Goal: Information Seeking & Learning: Learn about a topic

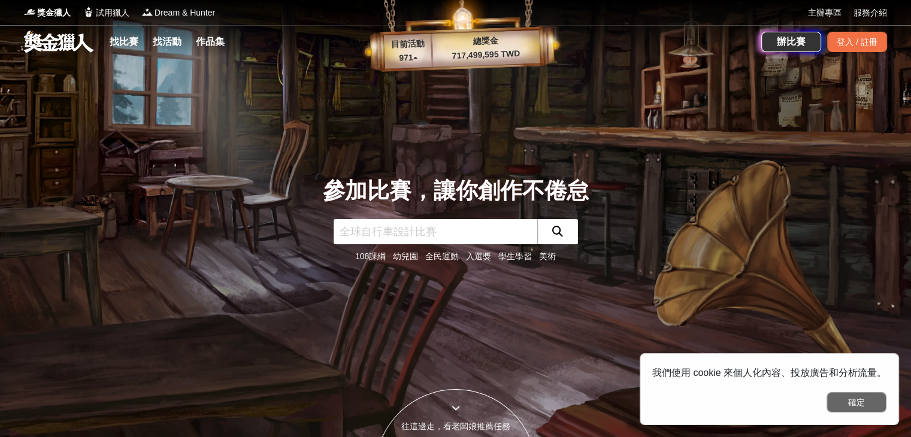
click at [841, 402] on button "確定" at bounding box center [857, 402] width 60 height 20
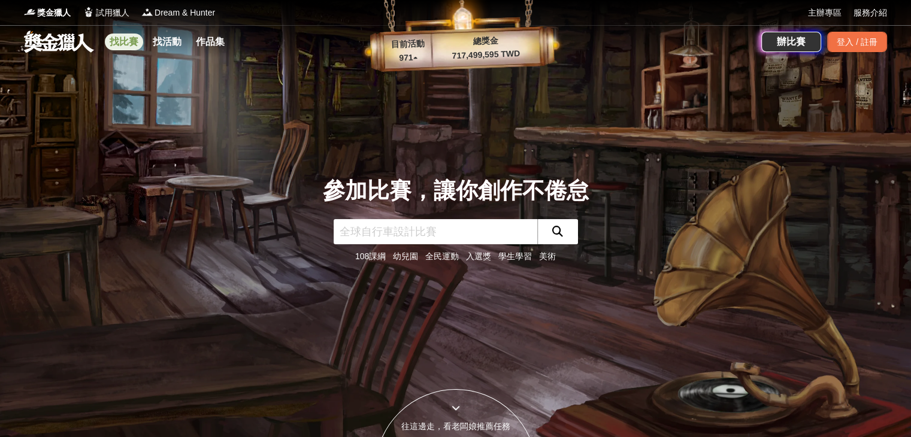
click at [117, 44] on link "找比賽" at bounding box center [124, 42] width 38 height 17
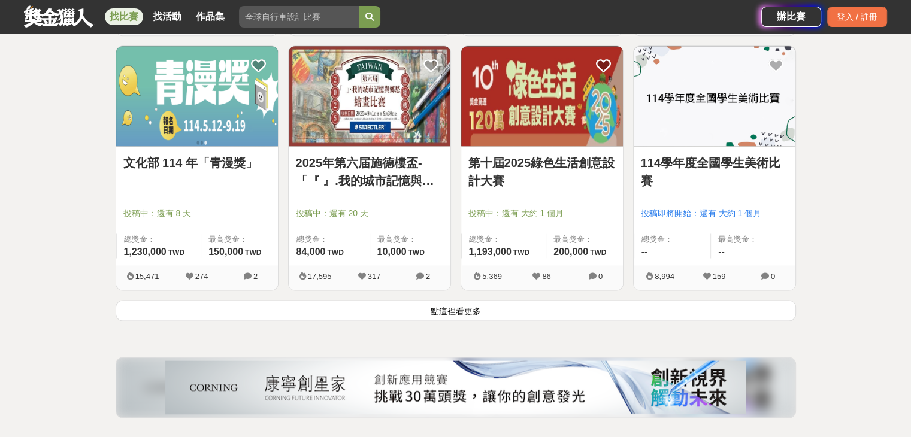
scroll to position [1558, 0]
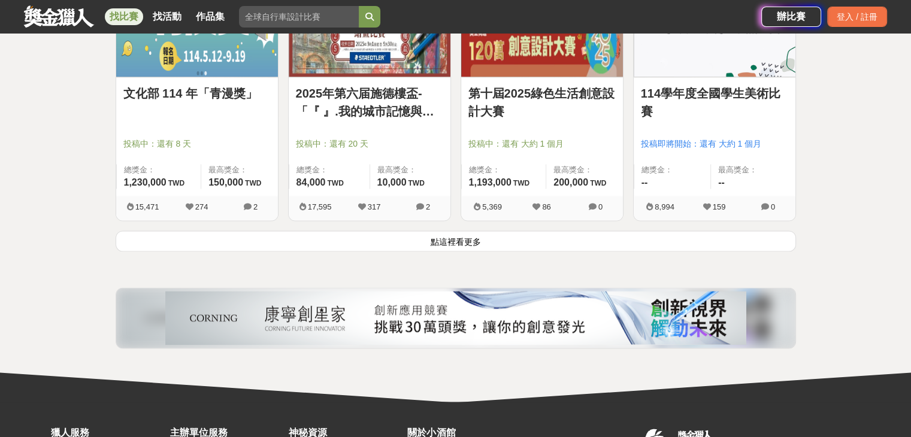
click at [419, 245] on button "點這裡看更多" at bounding box center [456, 241] width 681 height 21
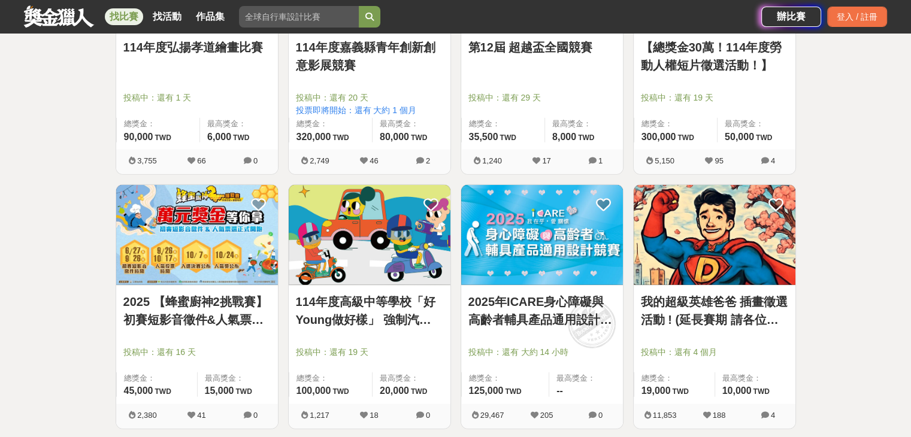
scroll to position [3056, 0]
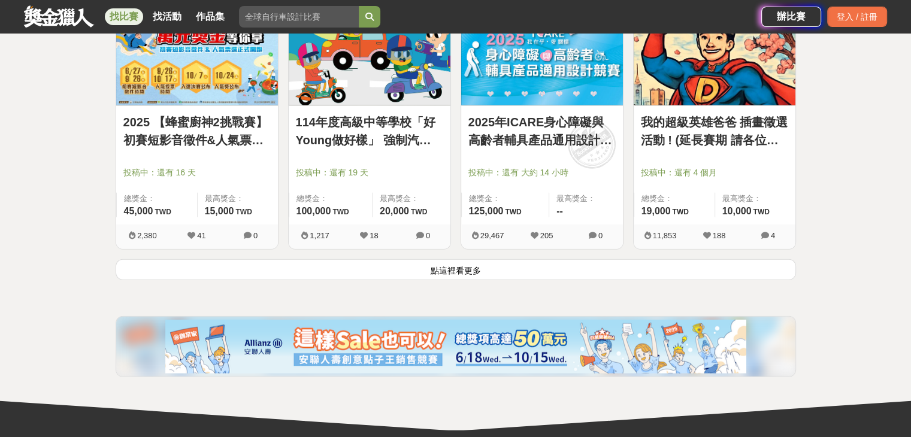
click at [437, 268] on button "點這裡看更多" at bounding box center [456, 269] width 681 height 21
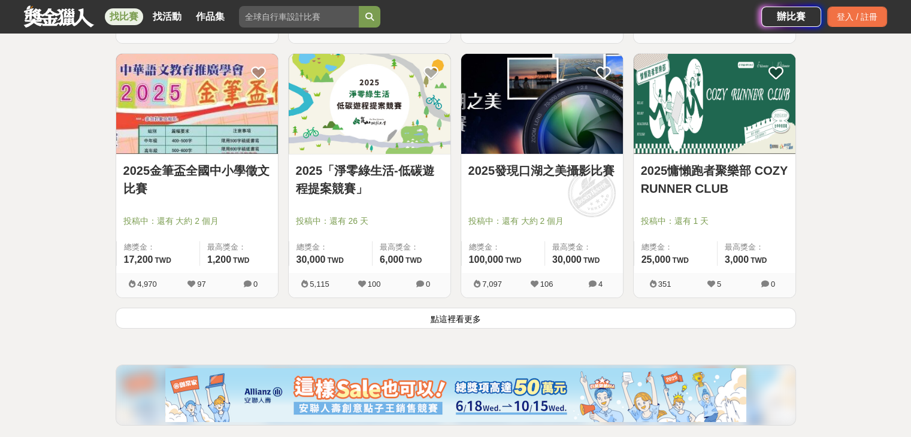
scroll to position [4673, 0]
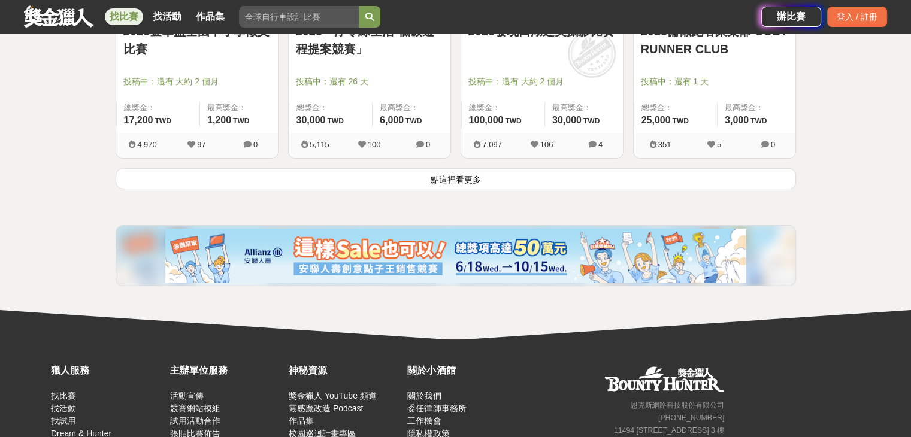
click at [340, 176] on button "點這裡看更多" at bounding box center [456, 178] width 681 height 21
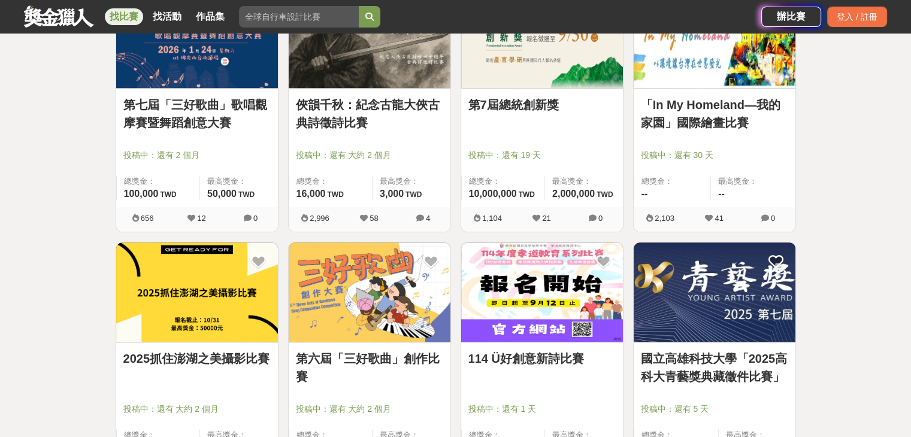
scroll to position [6231, 0]
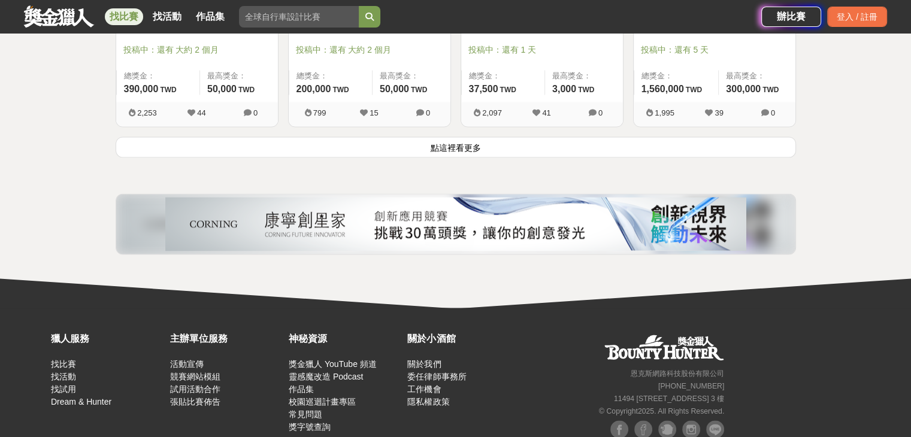
click at [496, 150] on button "點這裡看更多" at bounding box center [456, 147] width 681 height 21
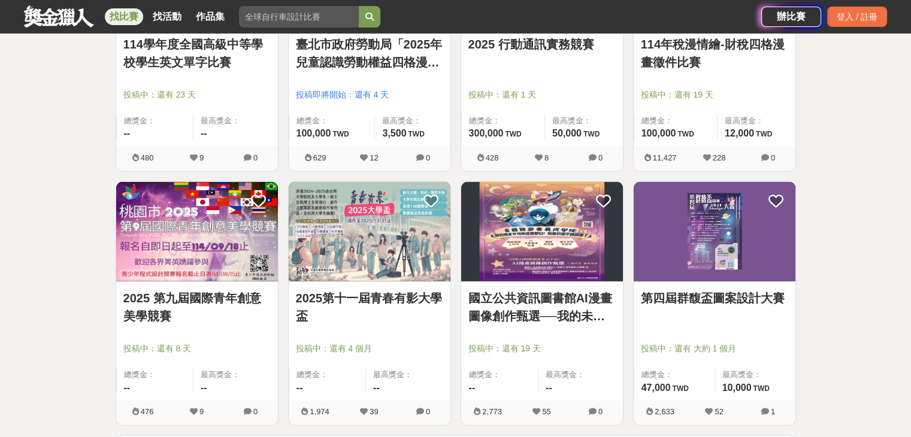
scroll to position [7549, 0]
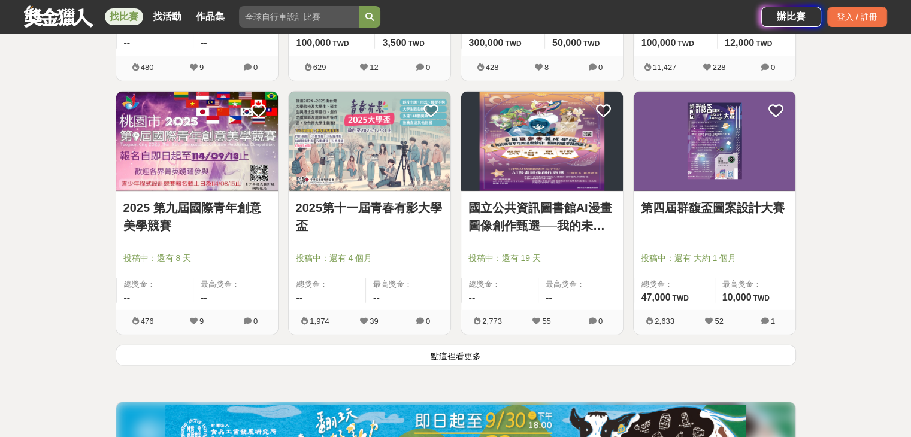
click at [436, 352] on button "點這裡看更多" at bounding box center [456, 355] width 681 height 21
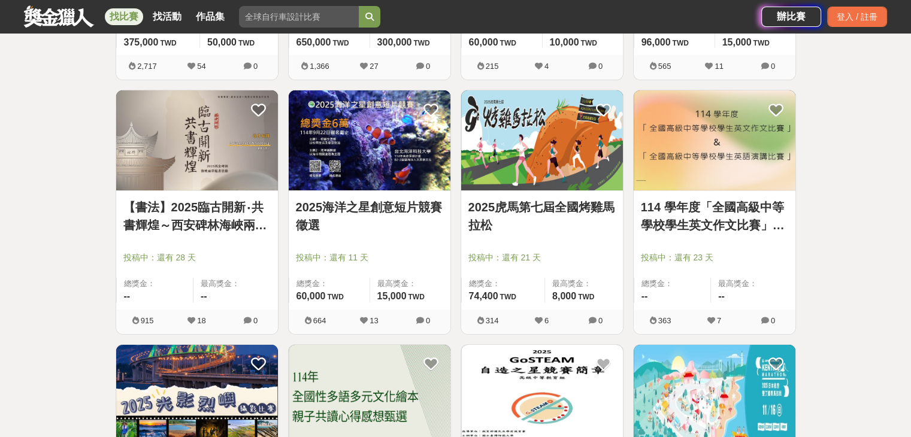
scroll to position [8508, 0]
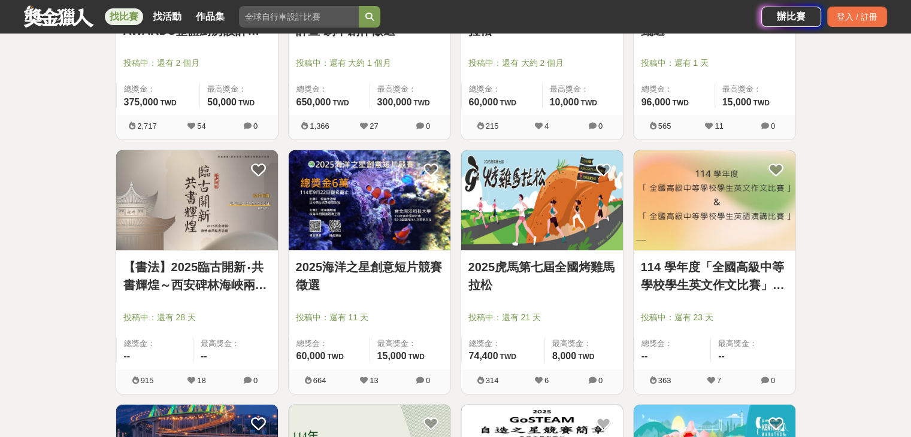
click at [177, 267] on link "【書法】2025臨古開新‧共書輝煌～西安碑林海峽兩岸臨書徵件活動" at bounding box center [196, 276] width 147 height 36
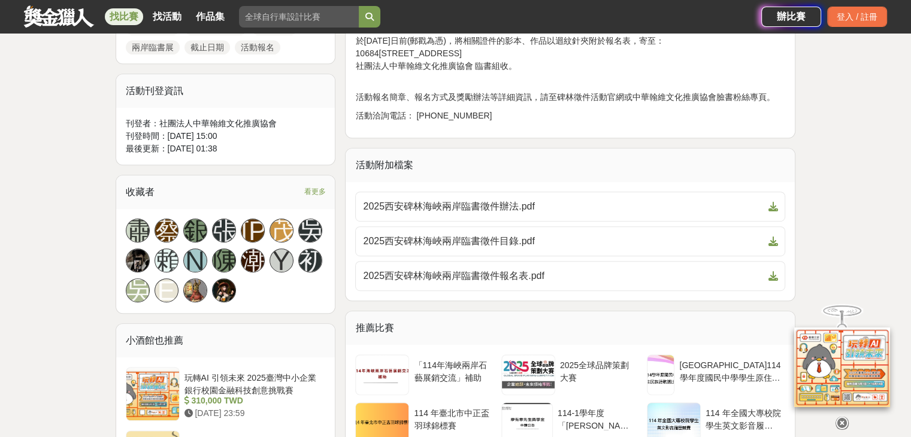
scroll to position [659, 0]
click at [414, 238] on span "2025西安碑林海峽兩岸臨書徵件目錄.pdf" at bounding box center [563, 241] width 400 height 14
click at [489, 192] on link "2025西安碑林海峽兩岸臨書徵件辦法.pdf" at bounding box center [570, 206] width 430 height 30
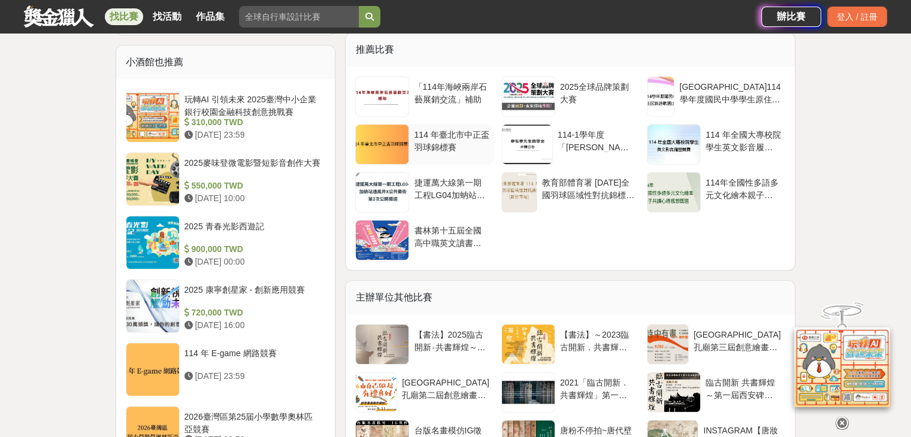
scroll to position [1078, 0]
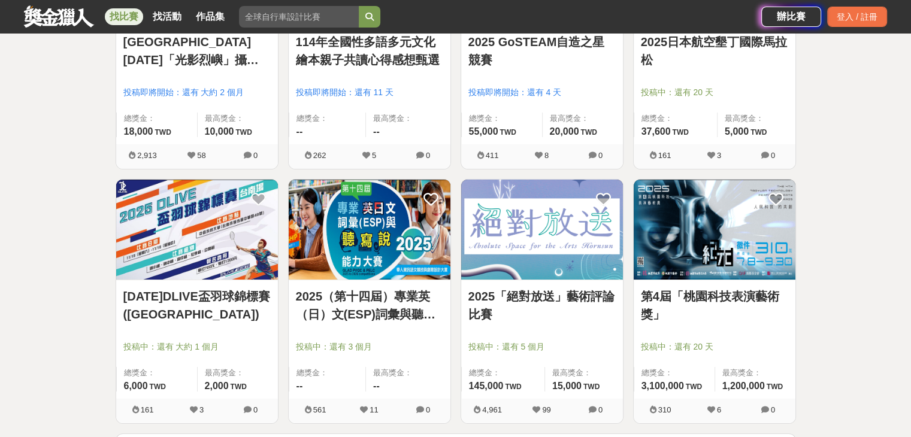
scroll to position [9227, 0]
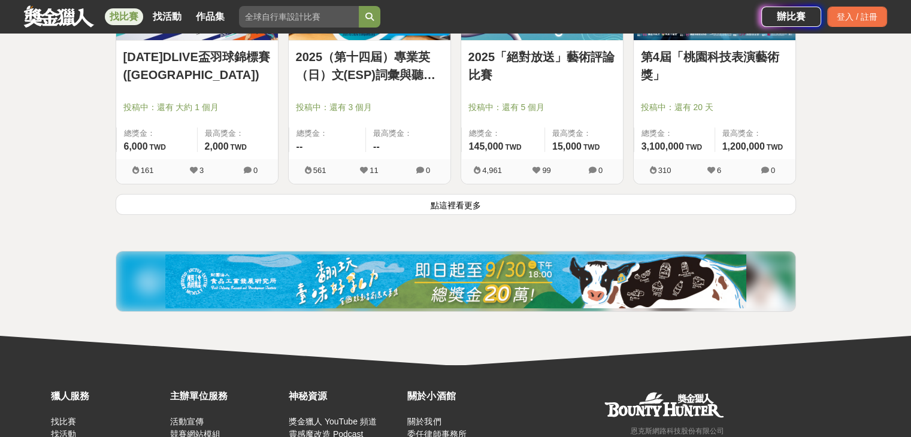
click at [450, 183] on div "2025（第十四屆）專業英（日）文(ESP)詞彙與聽寫說能力大賽 投稿中：還有 3 個月 總獎金： -- 最高獎金： -- 561 11 0" at bounding box center [369, 66] width 173 height 255
click at [450, 201] on button "點這裡看更多" at bounding box center [456, 204] width 681 height 21
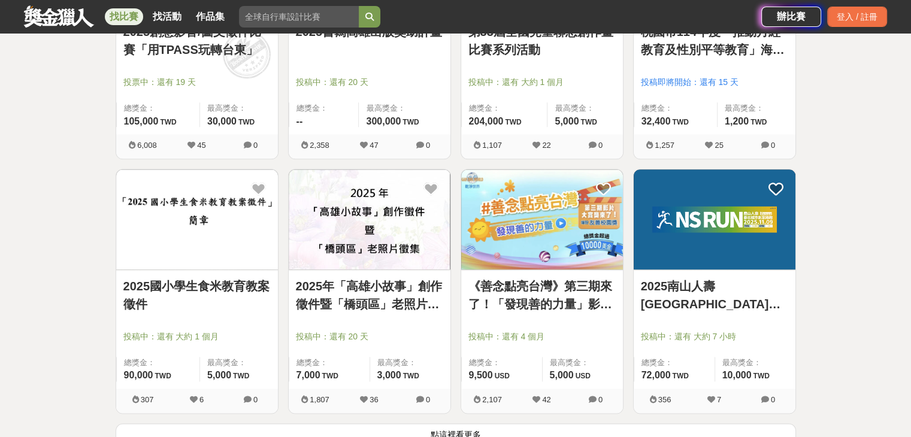
scroll to position [10545, 0]
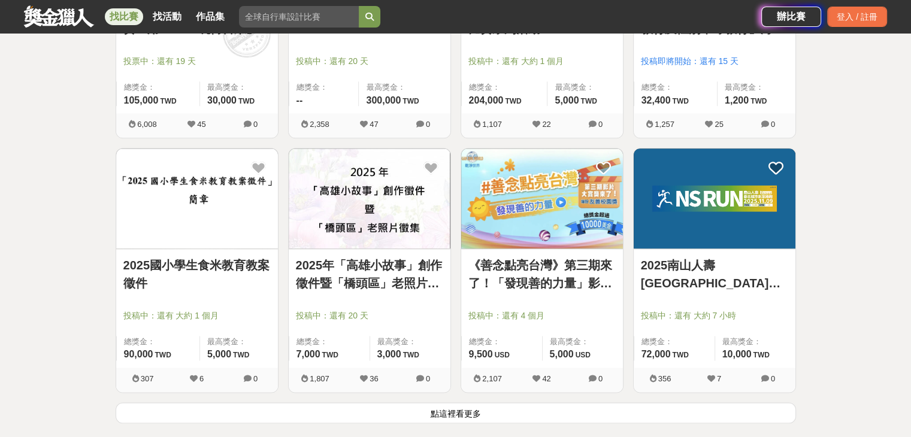
click at [219, 265] on link "2025國小學生食米教育教案徵件" at bounding box center [196, 274] width 147 height 36
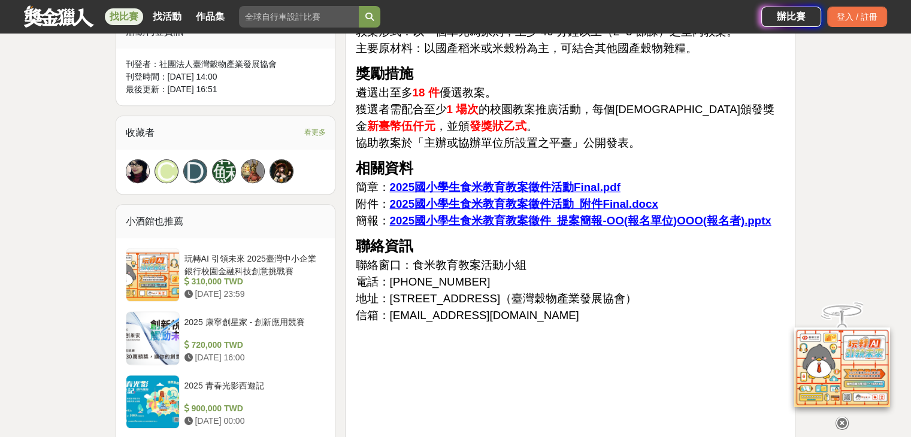
scroll to position [779, 0]
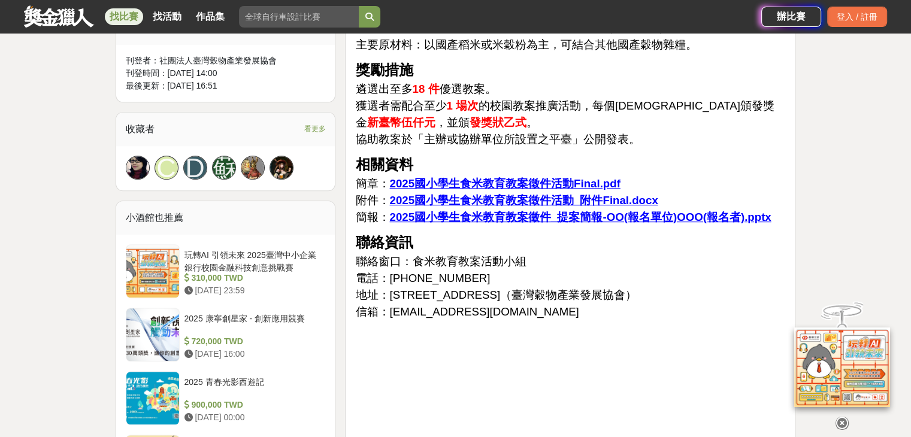
click at [495, 190] on u "2025國小學生食米教育教案徵件活動Final.pdf" at bounding box center [504, 183] width 231 height 13
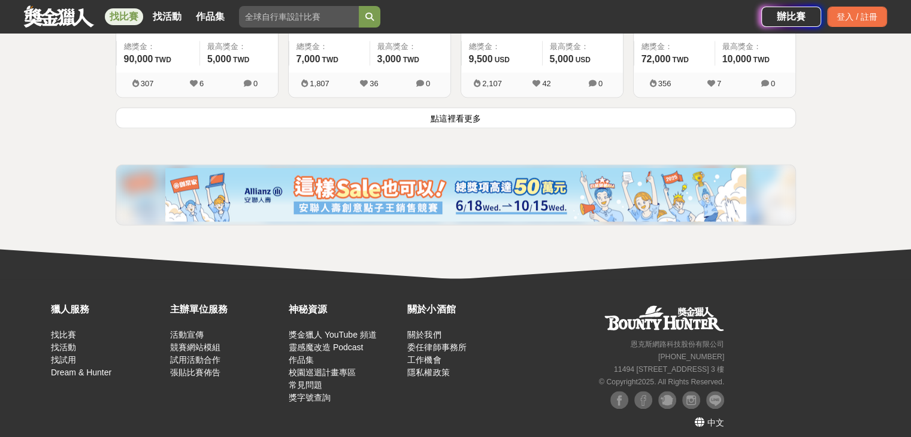
click at [445, 107] on button "點這裡看更多" at bounding box center [456, 117] width 681 height 21
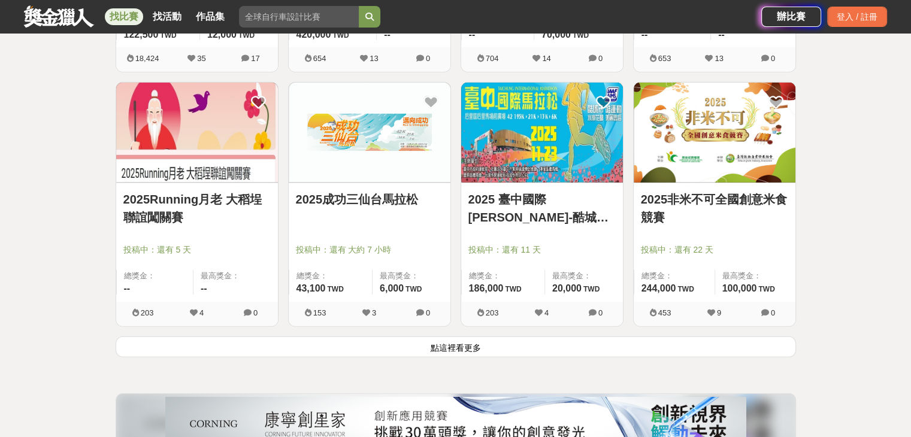
scroll to position [12158, 0]
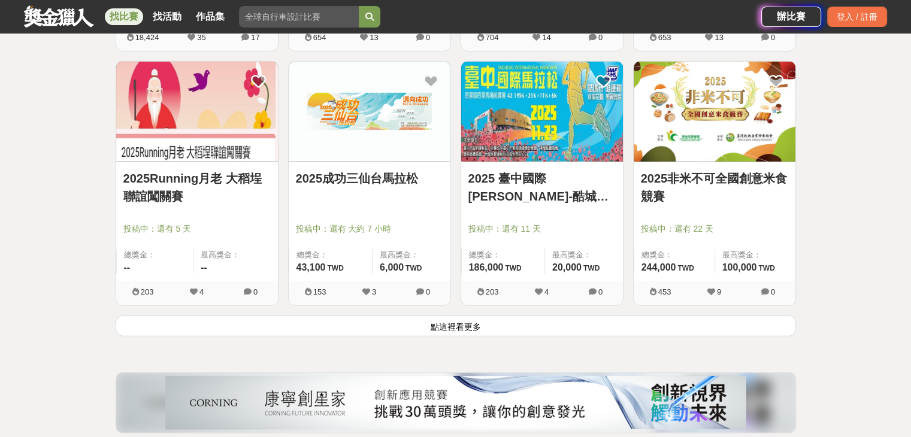
click at [457, 321] on button "點這裡看更多" at bounding box center [456, 326] width 681 height 21
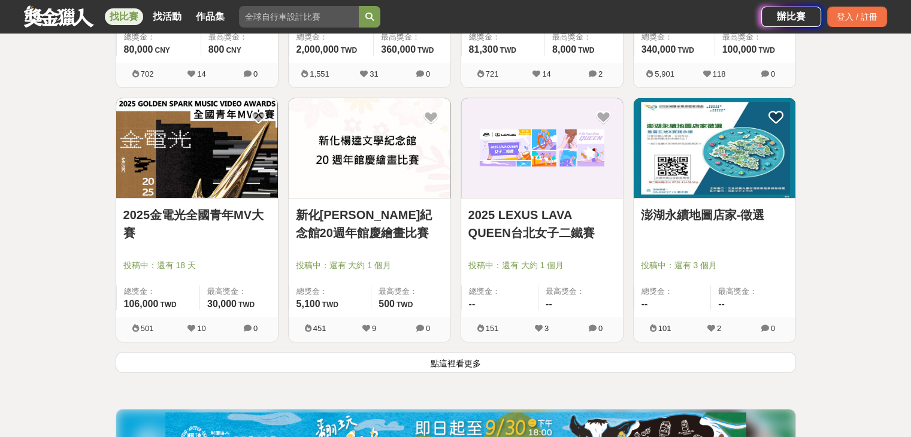
scroll to position [13656, 0]
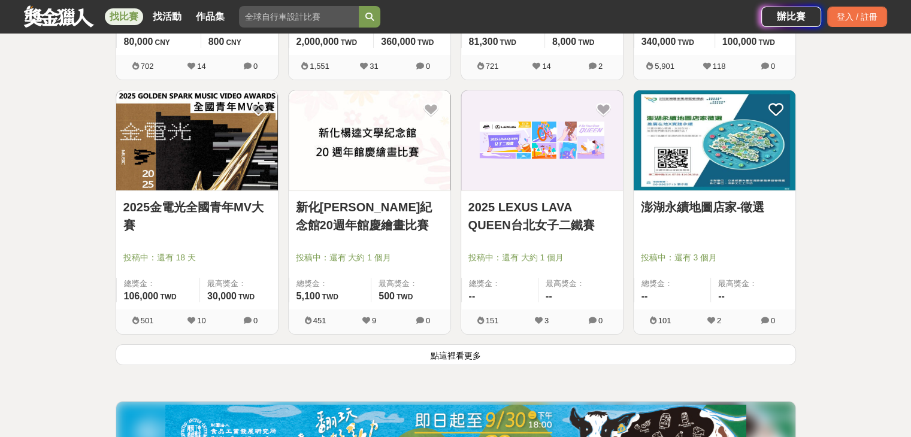
click at [449, 352] on button "點這裡看更多" at bounding box center [456, 355] width 681 height 21
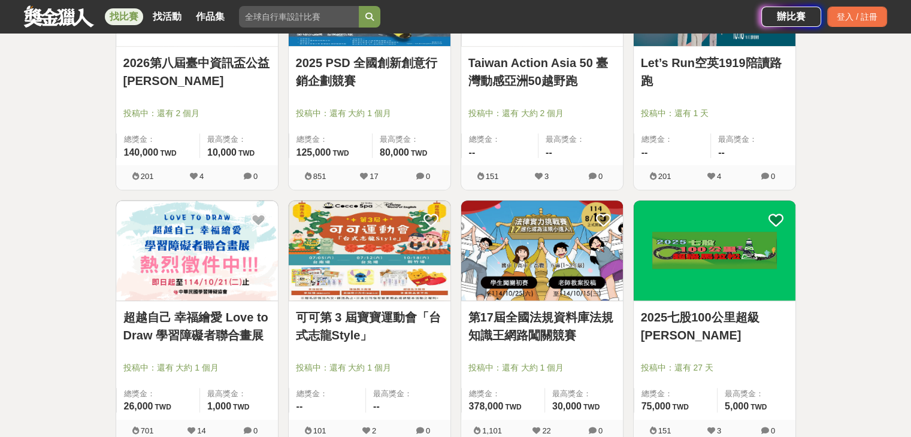
scroll to position [14076, 0]
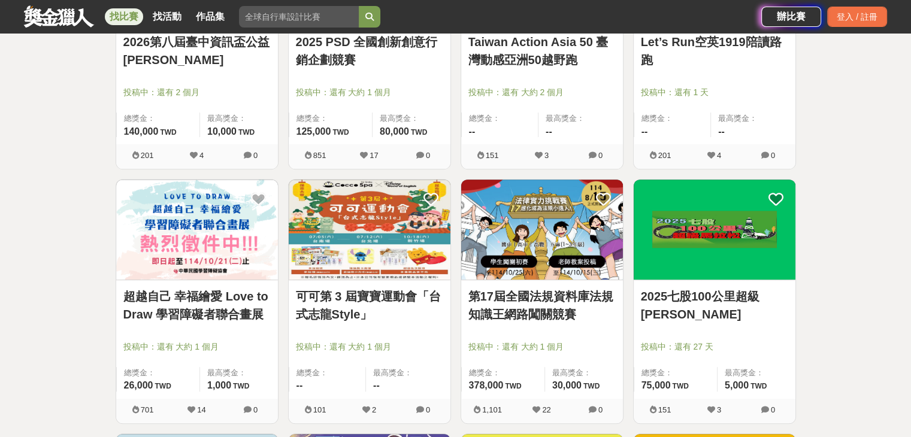
click at [520, 306] on link "第17屆全國法規資料庫法規知識王網路闖關競賽" at bounding box center [542, 306] width 147 height 36
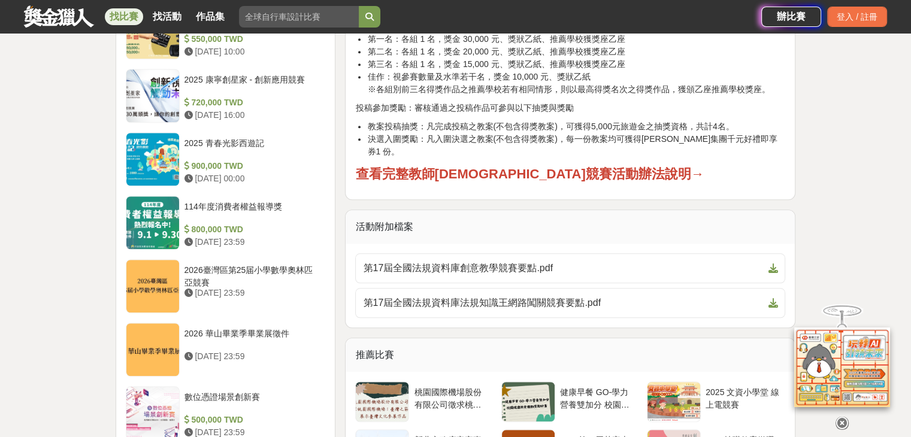
scroll to position [1078, 0]
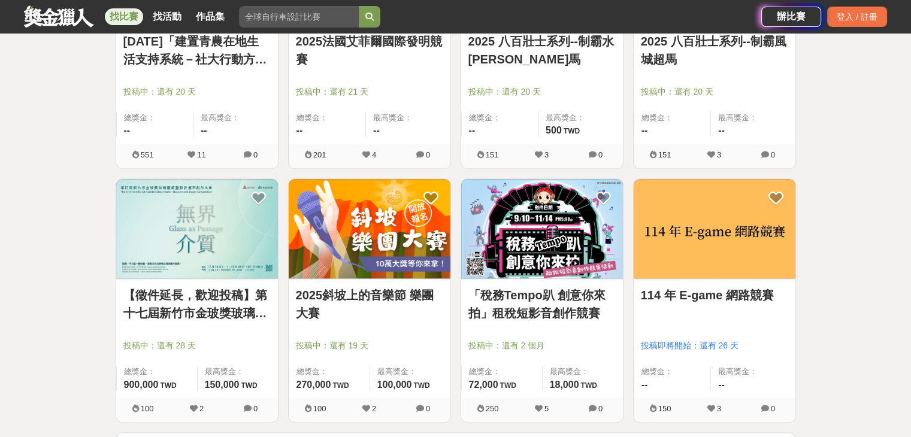
scroll to position [15154, 0]
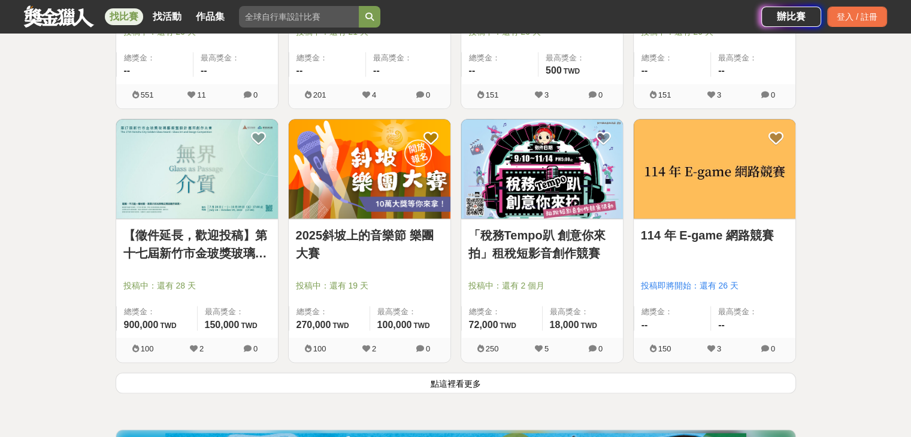
click at [393, 373] on button "點這裡看更多" at bounding box center [456, 383] width 681 height 21
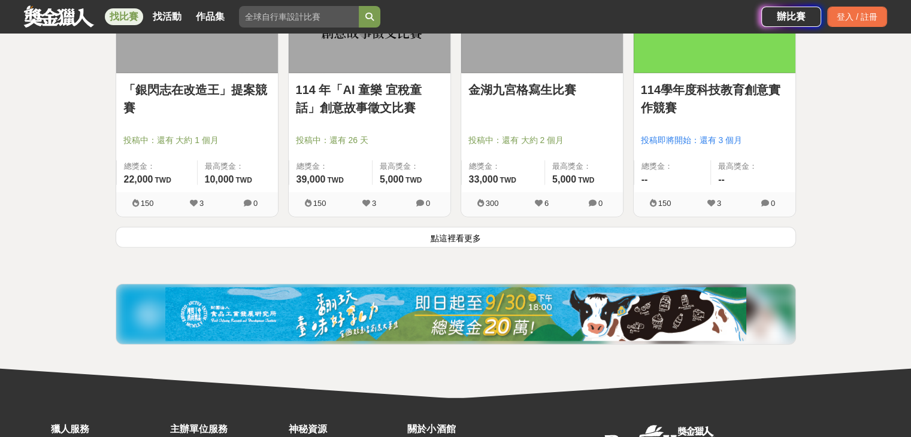
scroll to position [16832, 0]
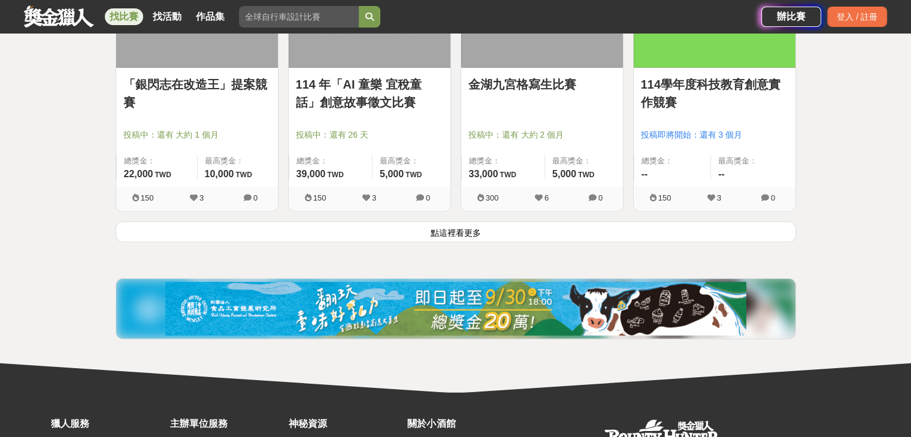
click at [441, 222] on button "點這裡看更多" at bounding box center [456, 232] width 681 height 21
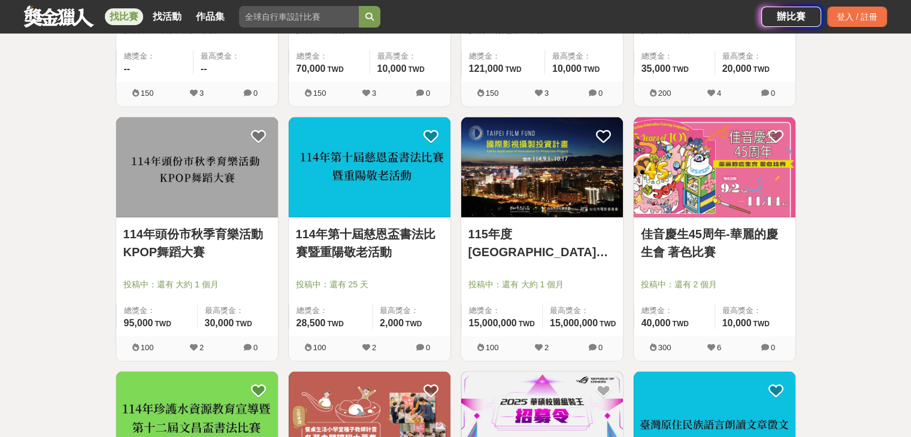
scroll to position [17491, 0]
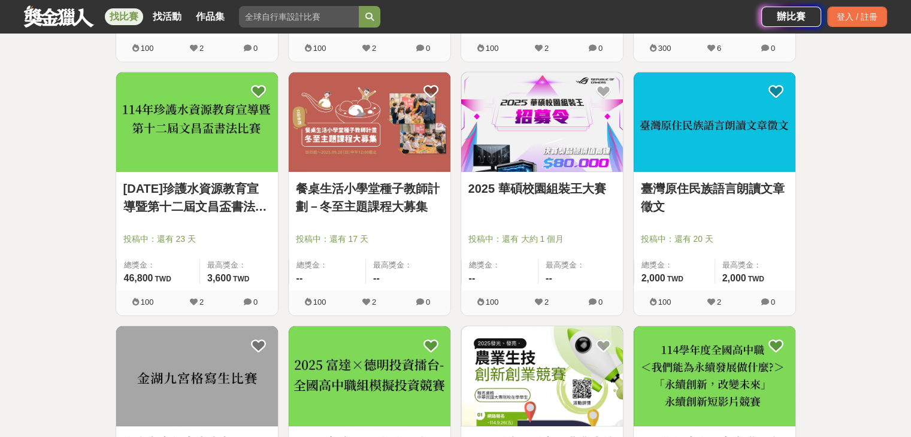
click at [441, 194] on link "餐桌生活小學堂種子教師計劃－冬至主題課程大募集" at bounding box center [369, 198] width 147 height 36
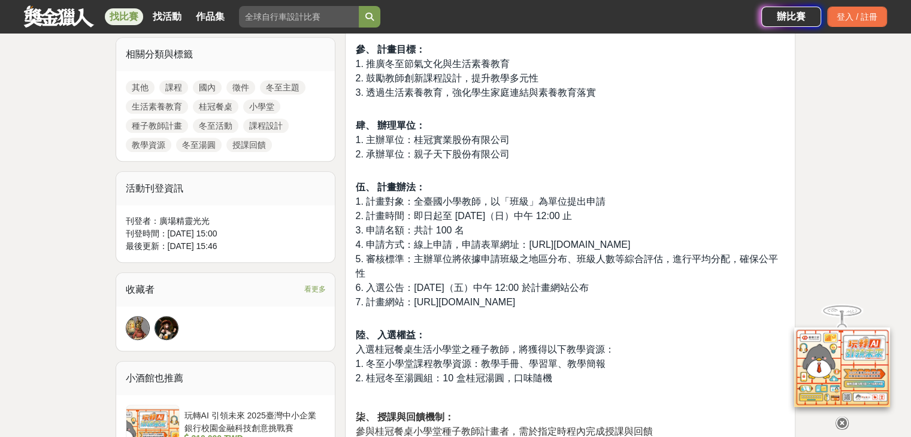
scroll to position [599, 0]
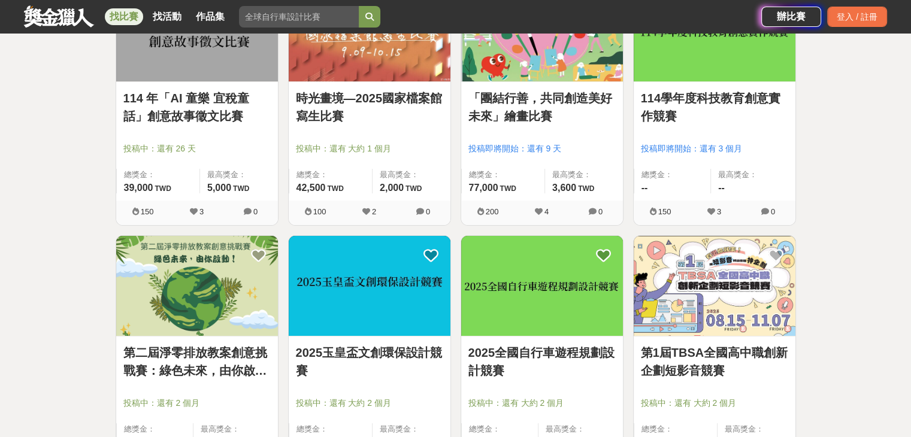
scroll to position [18150, 0]
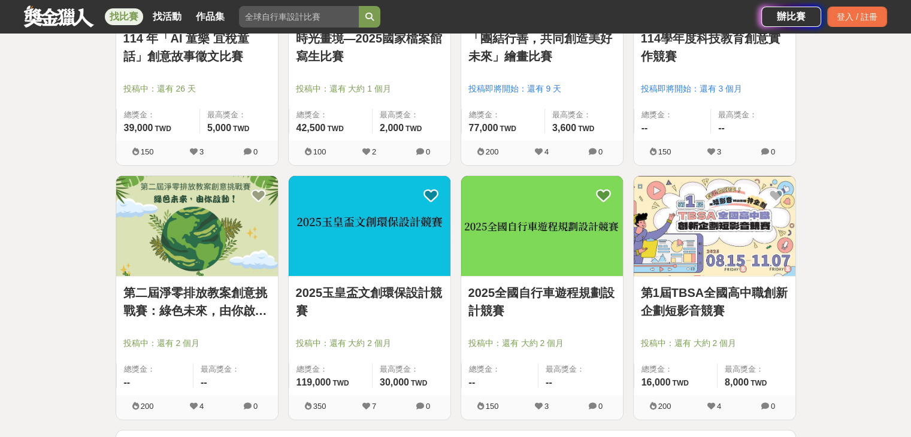
click at [240, 295] on link "第二屆淨零排放教案創意挑戰賽：綠色未來，由你啟動！" at bounding box center [196, 302] width 147 height 36
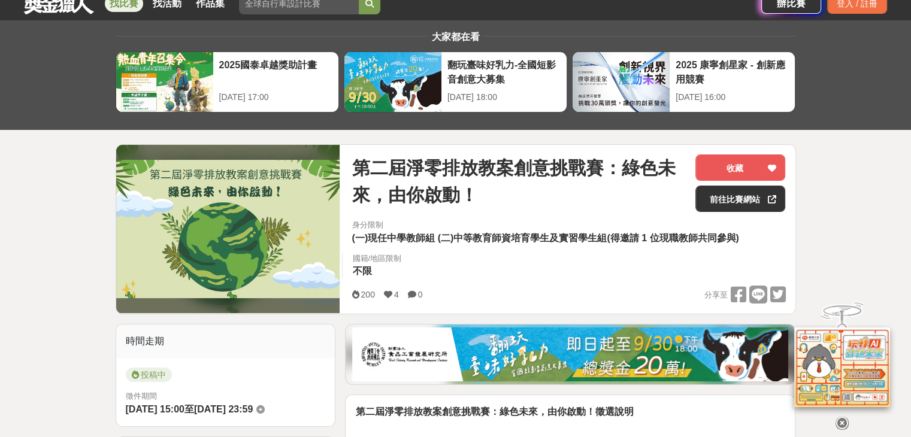
scroll to position [60, 0]
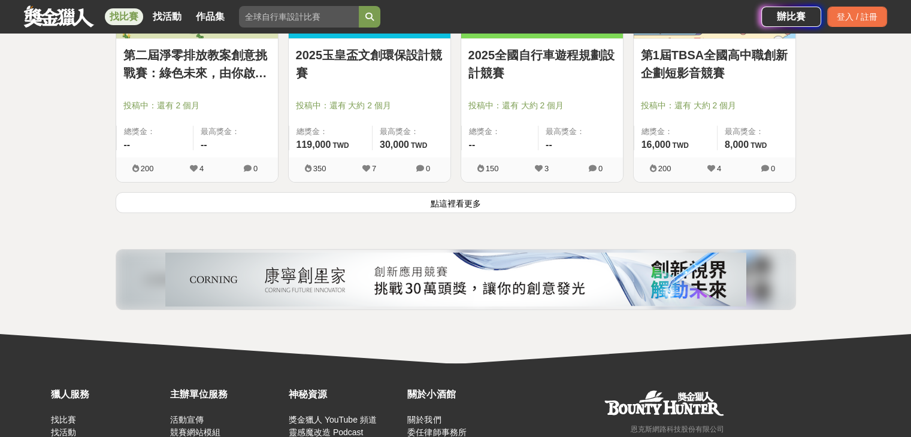
scroll to position [18389, 0]
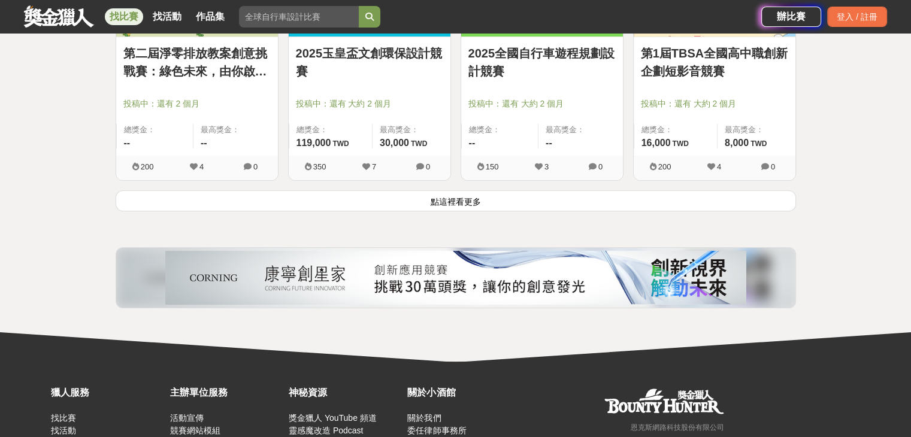
click at [472, 191] on button "點這裡看更多" at bounding box center [456, 201] width 681 height 21
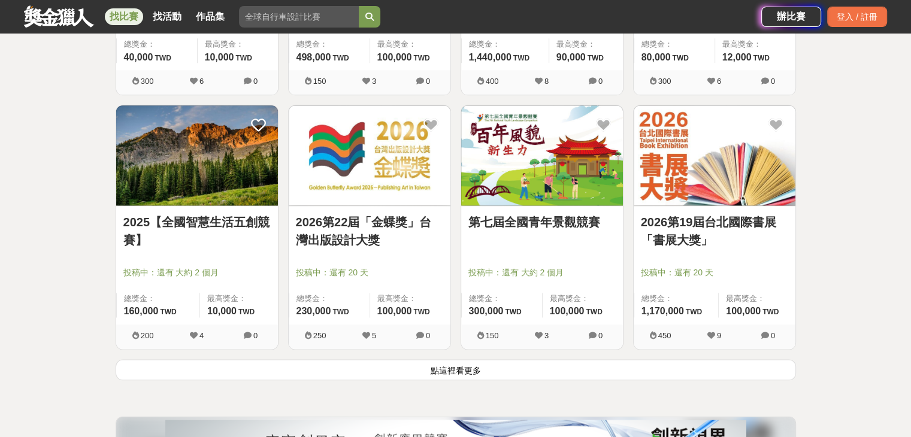
scroll to position [19827, 0]
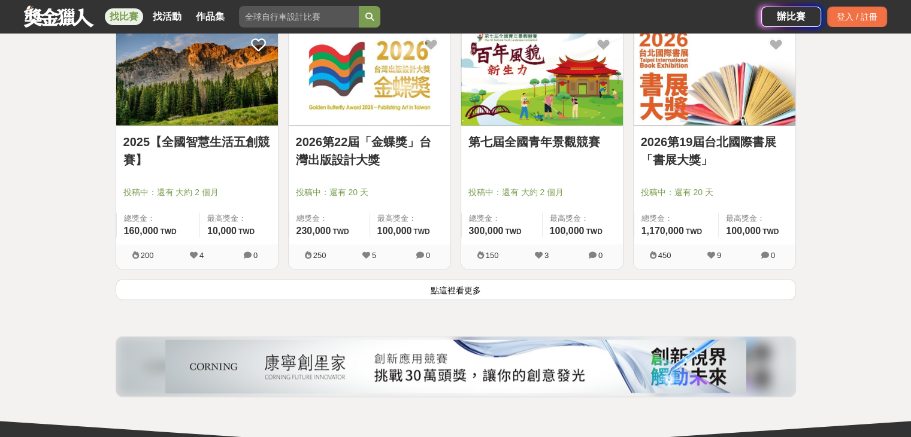
click at [442, 279] on button "點這裡看更多" at bounding box center [456, 289] width 681 height 21
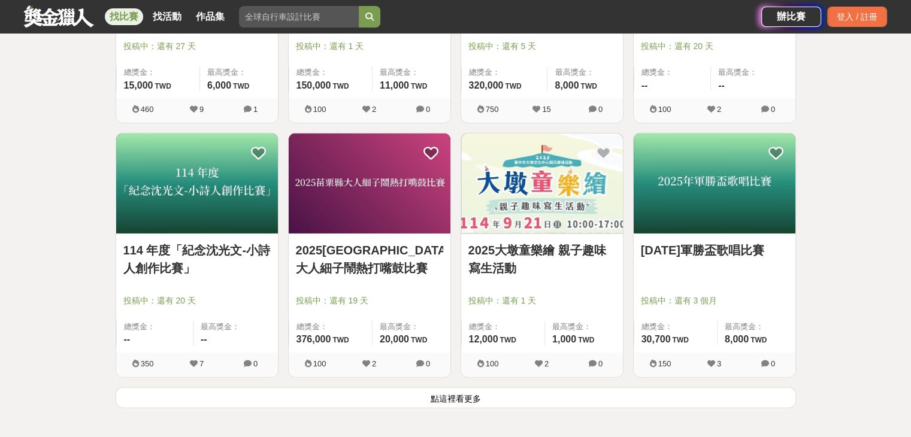
scroll to position [21385, 0]
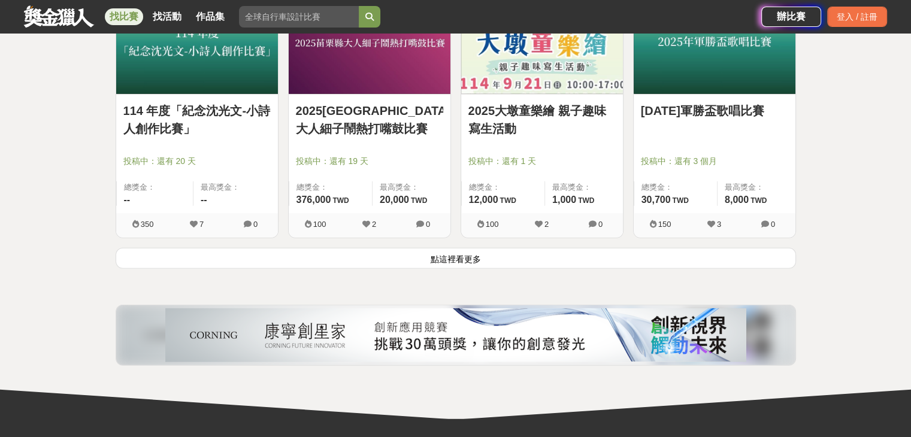
click at [450, 248] on button "點這裡看更多" at bounding box center [456, 258] width 681 height 21
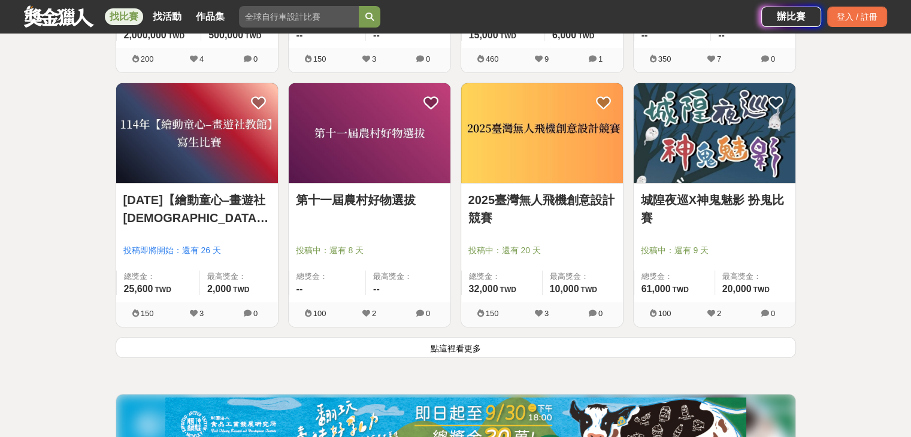
scroll to position [22823, 0]
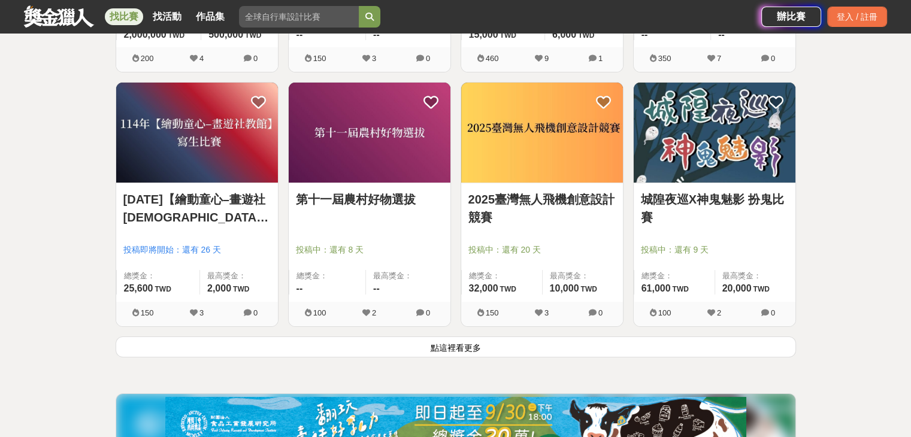
click at [419, 337] on button "點這裡看更多" at bounding box center [456, 347] width 681 height 21
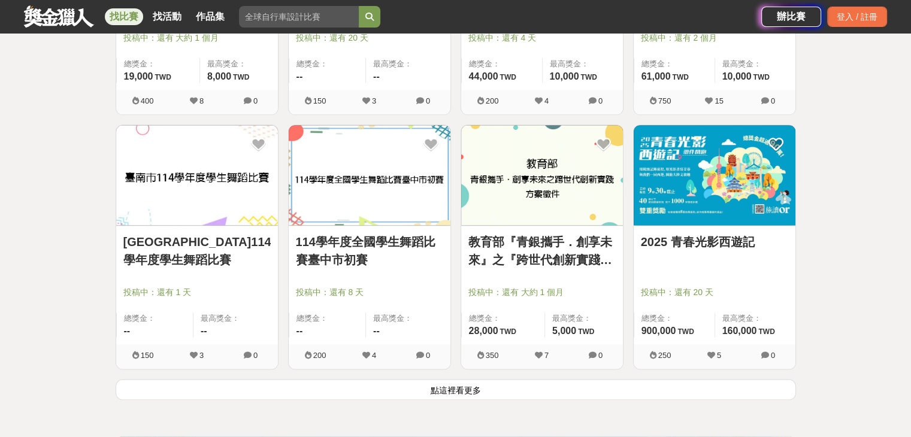
scroll to position [24441, 0]
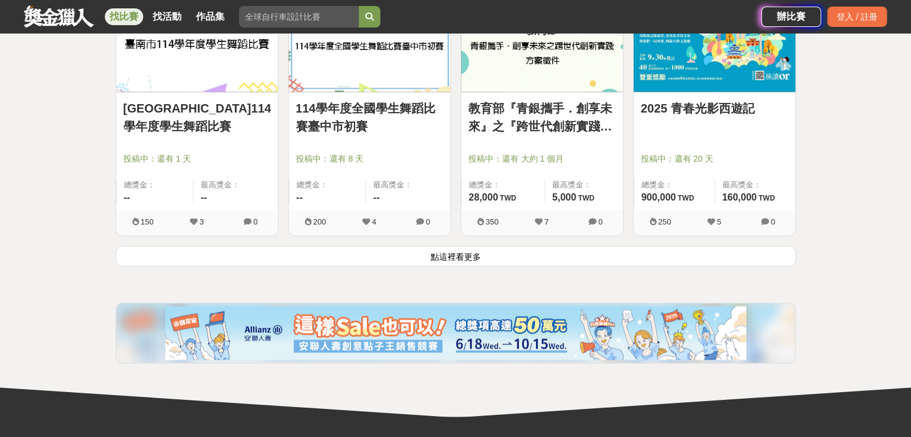
click at [398, 246] on button "點這裡看更多" at bounding box center [456, 256] width 681 height 21
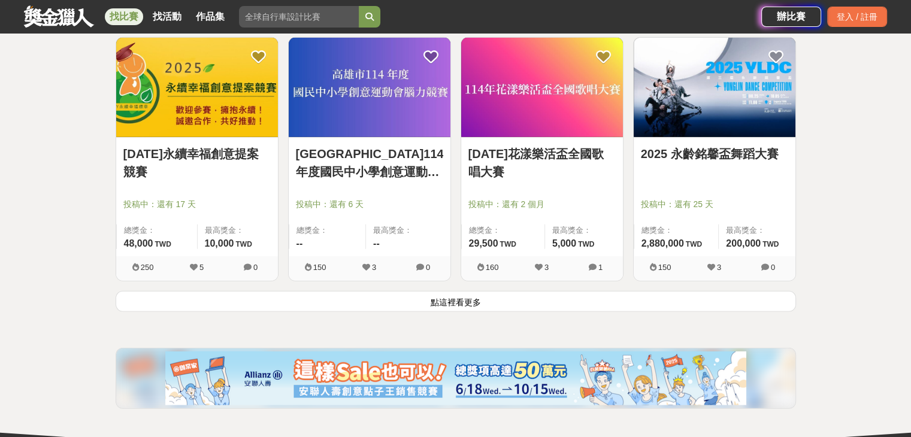
scroll to position [25998, 0]
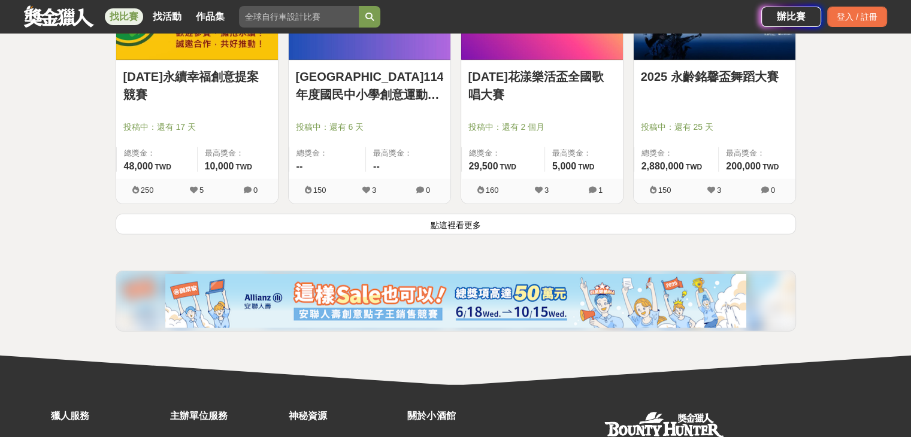
click at [418, 214] on button "點這裡看更多" at bounding box center [456, 224] width 681 height 21
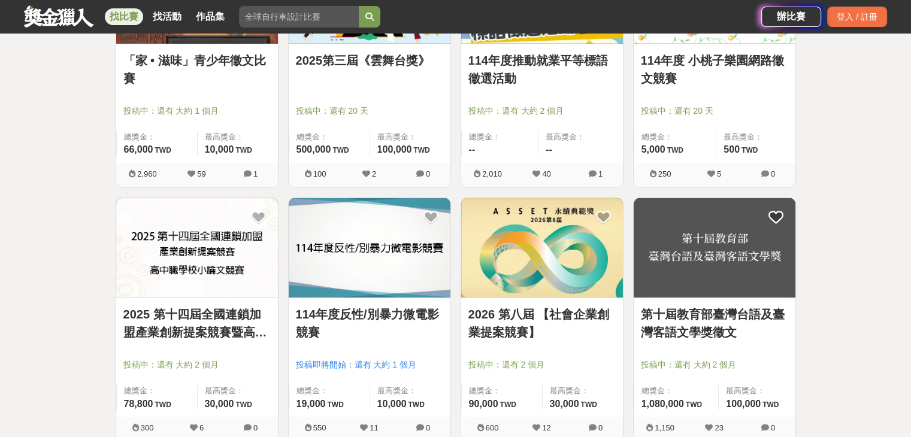
scroll to position [26598, 0]
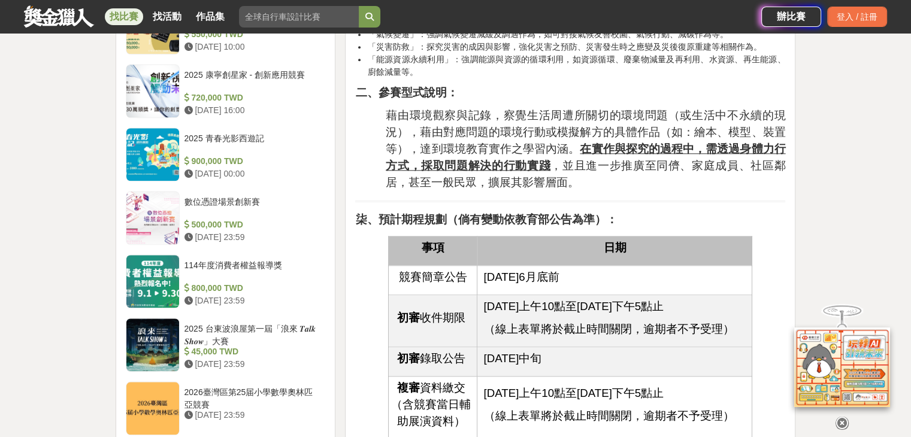
scroll to position [899, 0]
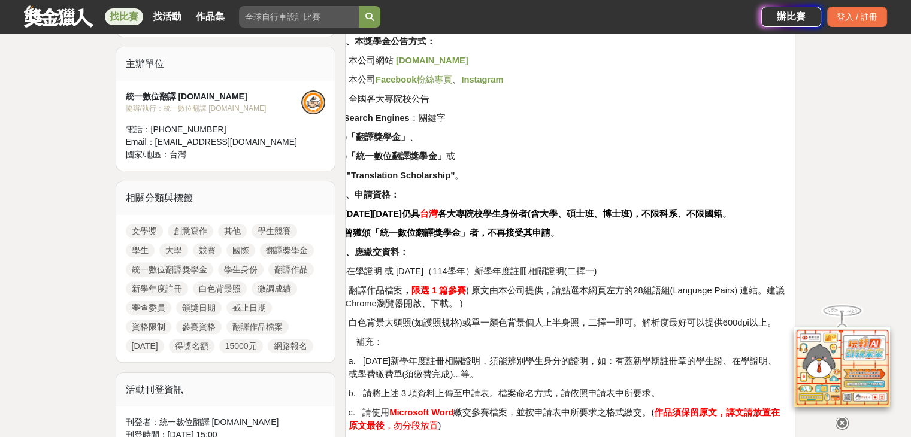
scroll to position [419, 0]
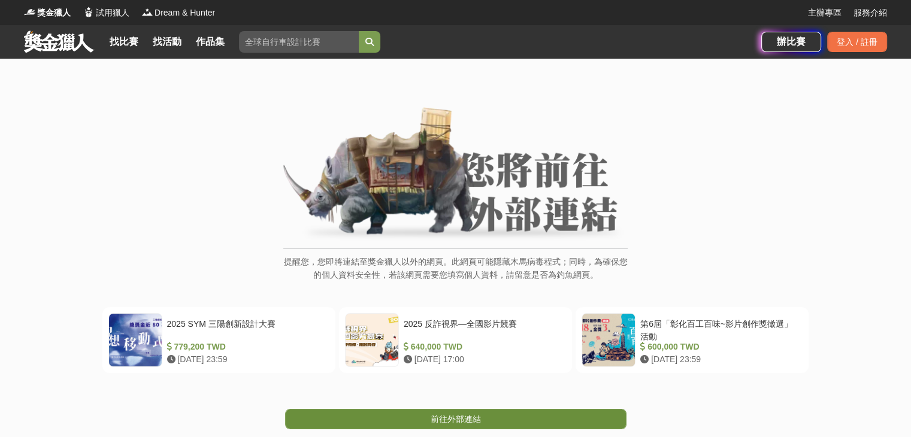
click at [541, 422] on link "前往外部連結" at bounding box center [456, 419] width 342 height 20
